Goal: Information Seeking & Learning: Learn about a topic

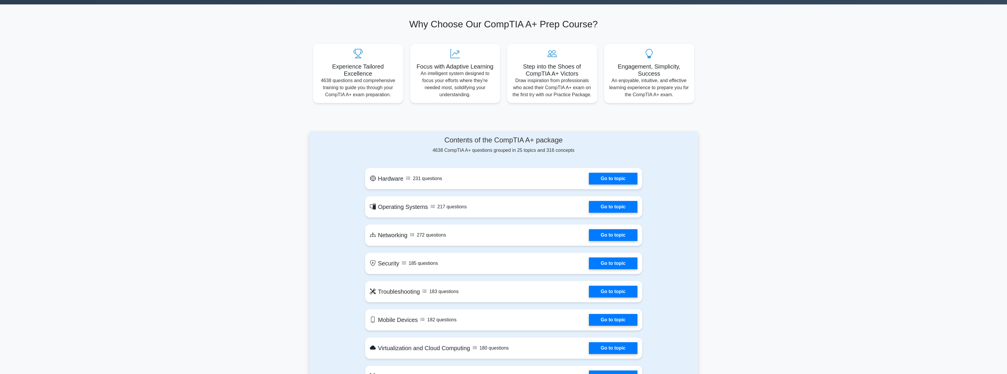
scroll to position [147, 0]
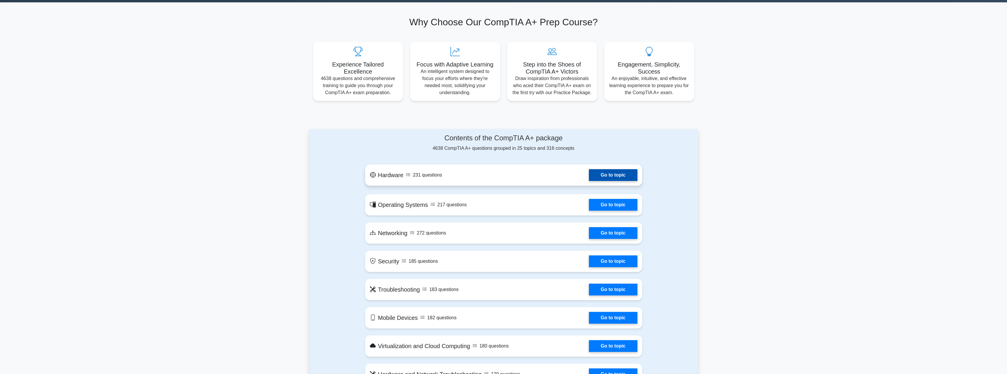
click at [613, 179] on link "Go to topic" at bounding box center [613, 175] width 48 height 12
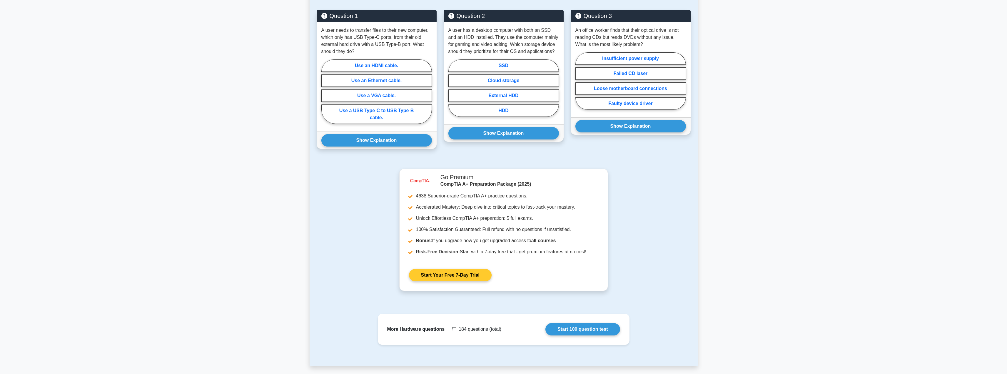
scroll to position [371, 0]
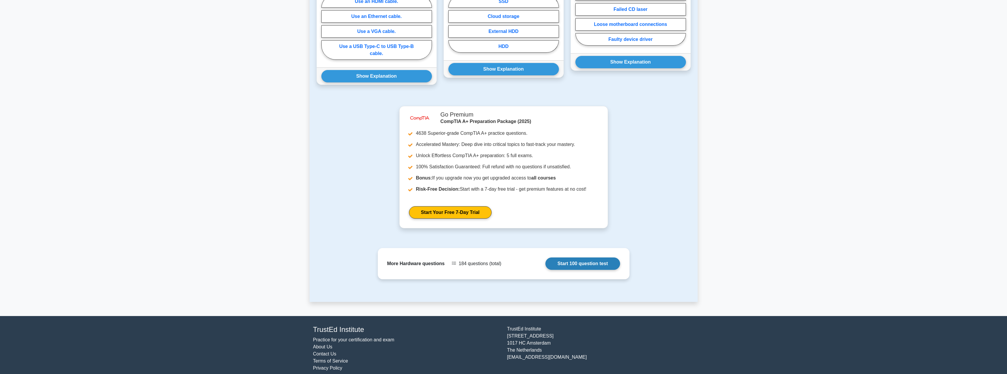
click at [559, 257] on link "Start 100 question test" at bounding box center [583, 263] width 75 height 12
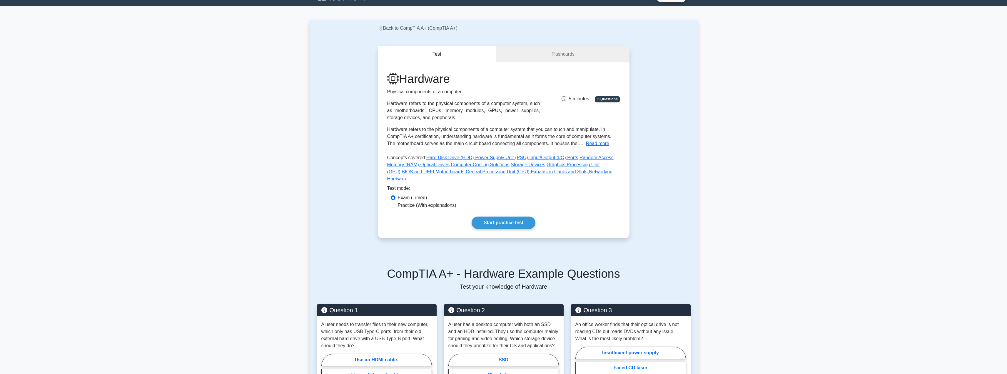
scroll to position [0, 0]
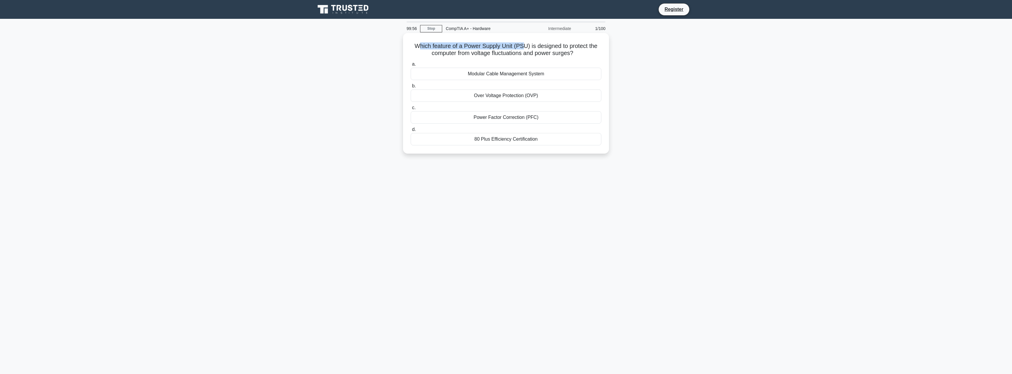
drag, startPoint x: 419, startPoint y: 46, endPoint x: 524, endPoint y: 45, distance: 105.0
click at [524, 45] on h5 "Which feature of a Power Supply Unit (PSU) is designed to protect the computer …" at bounding box center [506, 49] width 192 height 15
click at [541, 44] on h5 "Which feature of a Power Supply Unit (PSU) is designed to protect the computer …" at bounding box center [506, 49] width 192 height 15
click at [517, 96] on div "Over Voltage Protection (OVP)" at bounding box center [506, 95] width 191 height 12
click at [411, 88] on input "b. Over Voltage Protection (OVP)" at bounding box center [411, 86] width 0 height 4
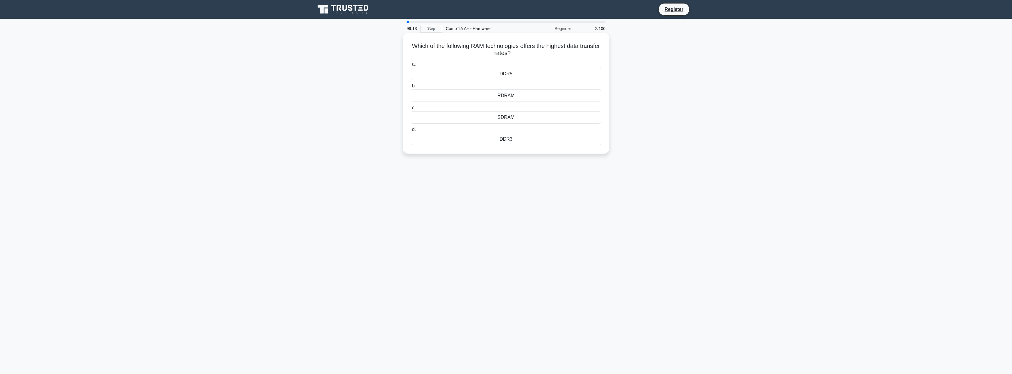
click at [521, 72] on div "DDR5" at bounding box center [506, 74] width 191 height 12
click at [411, 66] on input "a. DDR5" at bounding box center [411, 64] width 0 height 4
